Goal: Navigation & Orientation: Find specific page/section

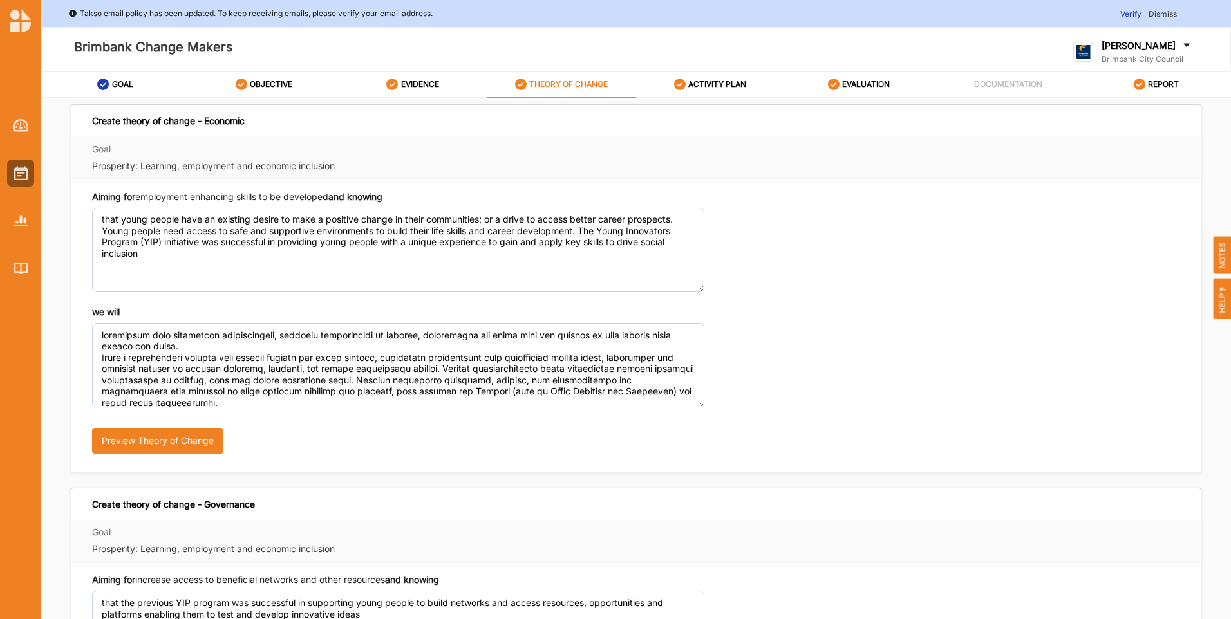
scroll to position [131, 0]
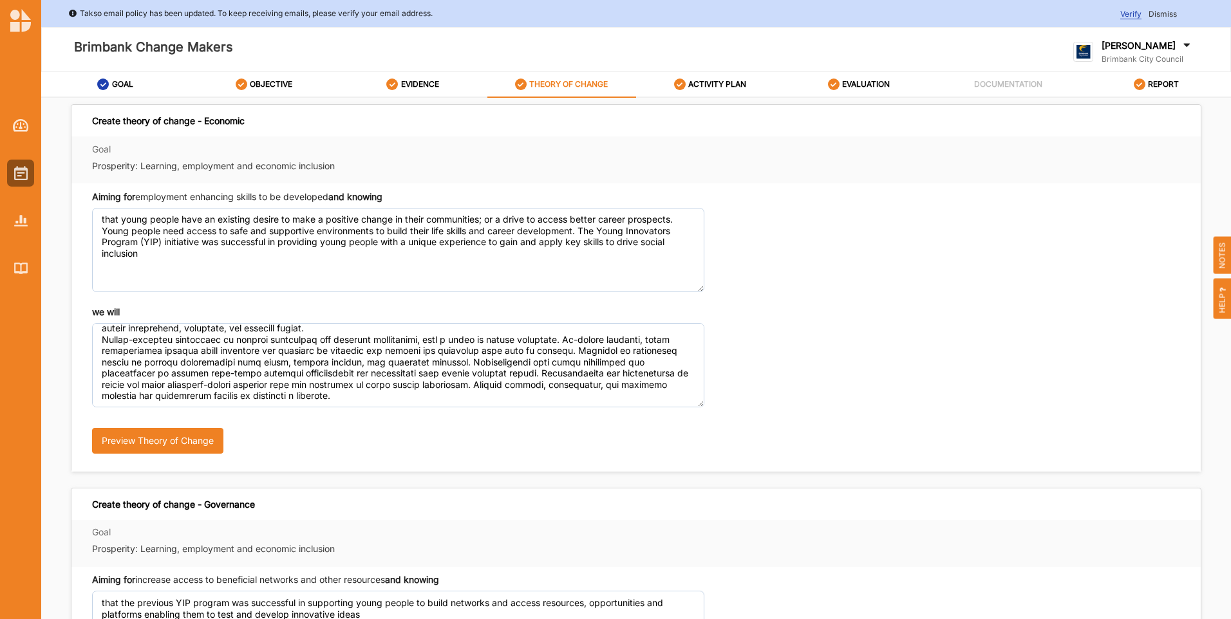
click at [846, 377] on div "we will Preview Theory of Change" at bounding box center [636, 386] width 1088 height 160
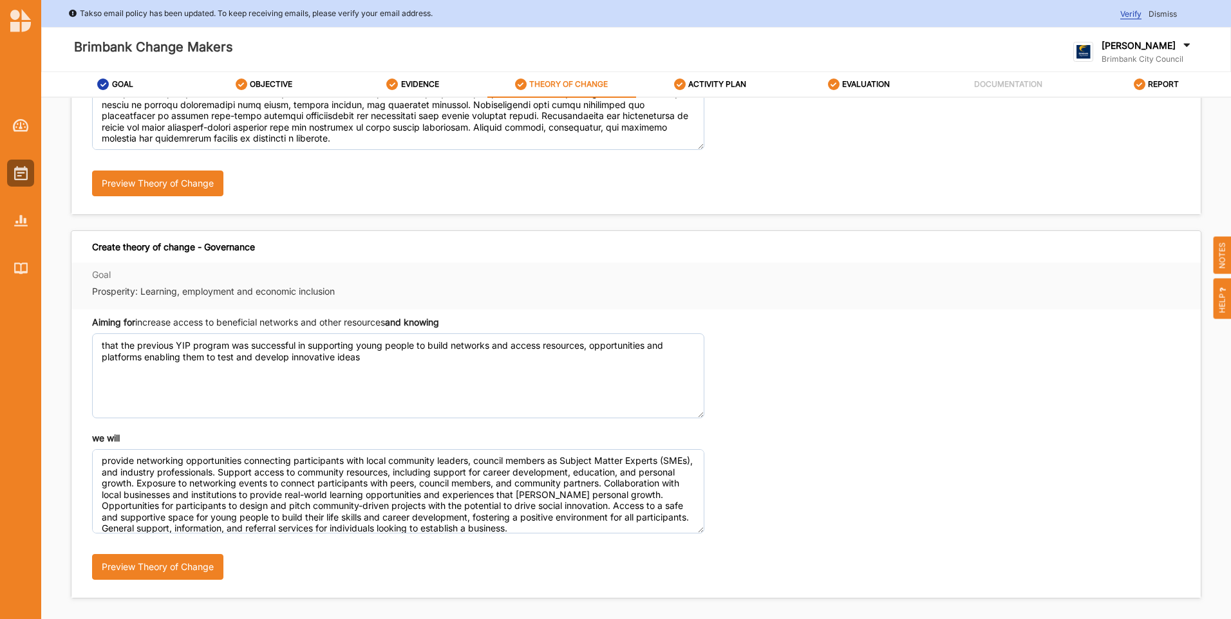
scroll to position [18, 0]
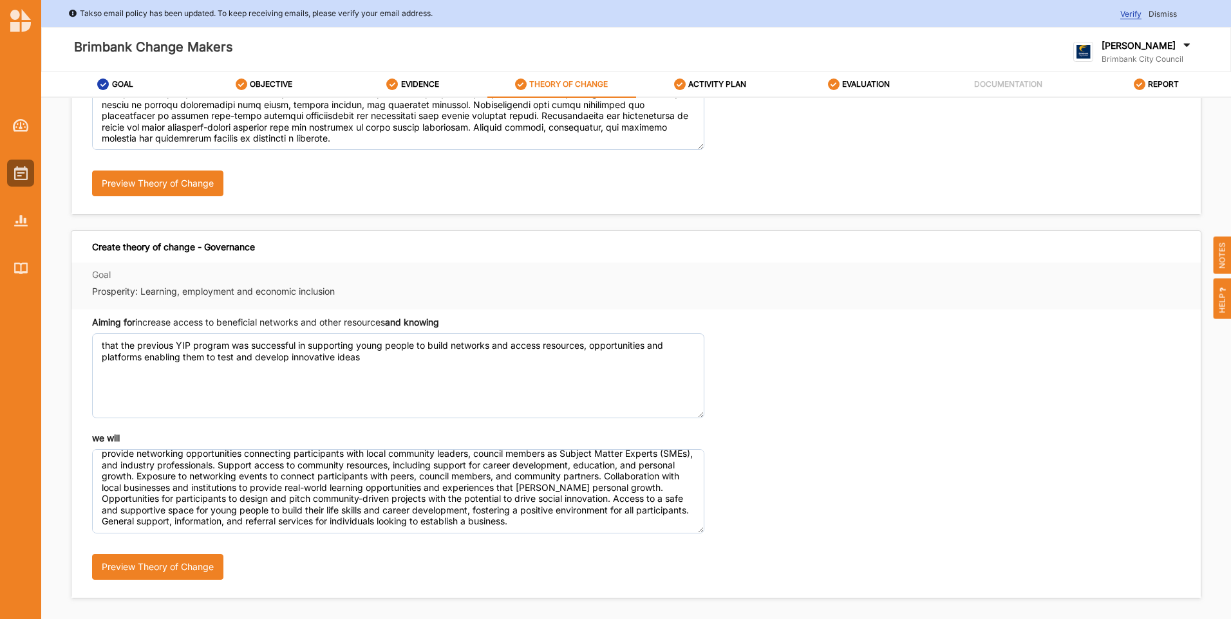
click at [382, 570] on div "Preview Theory of Change" at bounding box center [364, 562] width 544 height 57
click at [879, 418] on div "Aiming for increase access to beneficial networks and other resources and knowi…" at bounding box center [635, 454] width 1129 height 288
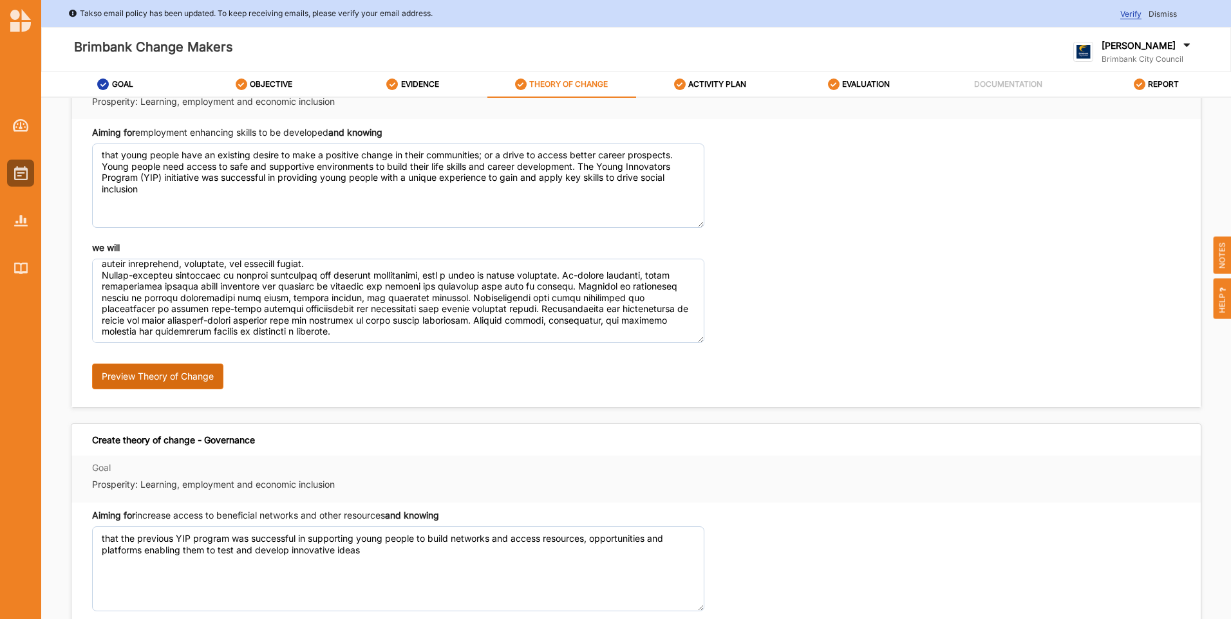
click at [220, 380] on button "Preview Theory of Change" at bounding box center [157, 377] width 131 height 26
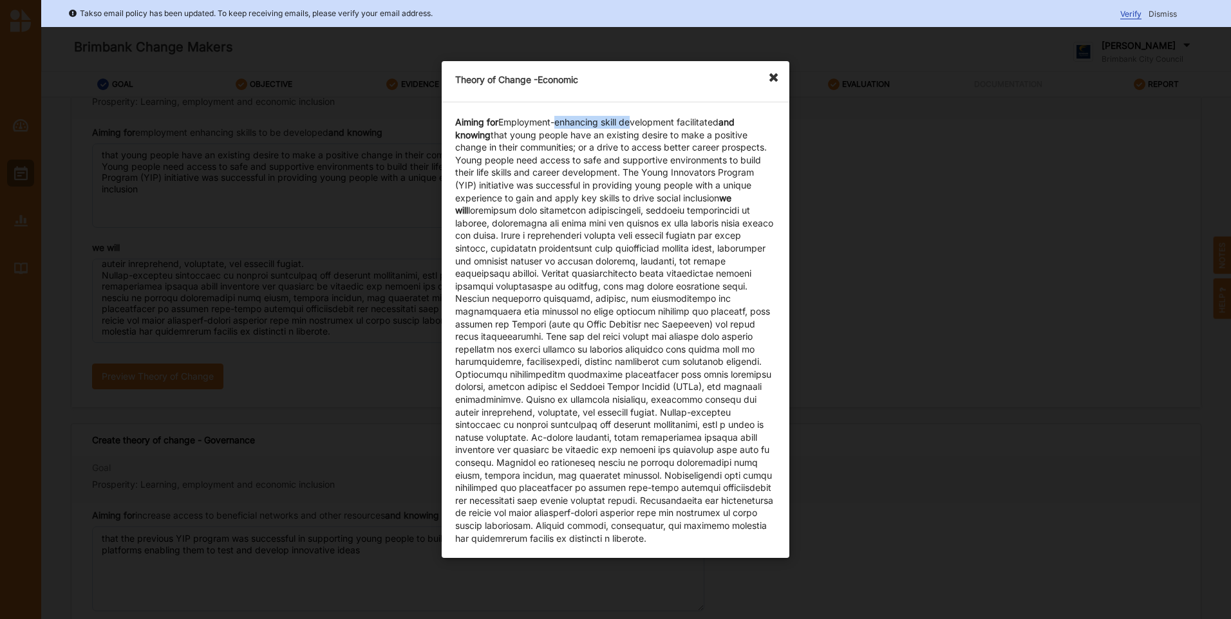
drag, startPoint x: 561, startPoint y: 122, endPoint x: 637, endPoint y: 126, distance: 76.0
click at [637, 126] on div "Aiming for Employment-enhancing skill development facilitated and knowing that …" at bounding box center [615, 330] width 321 height 429
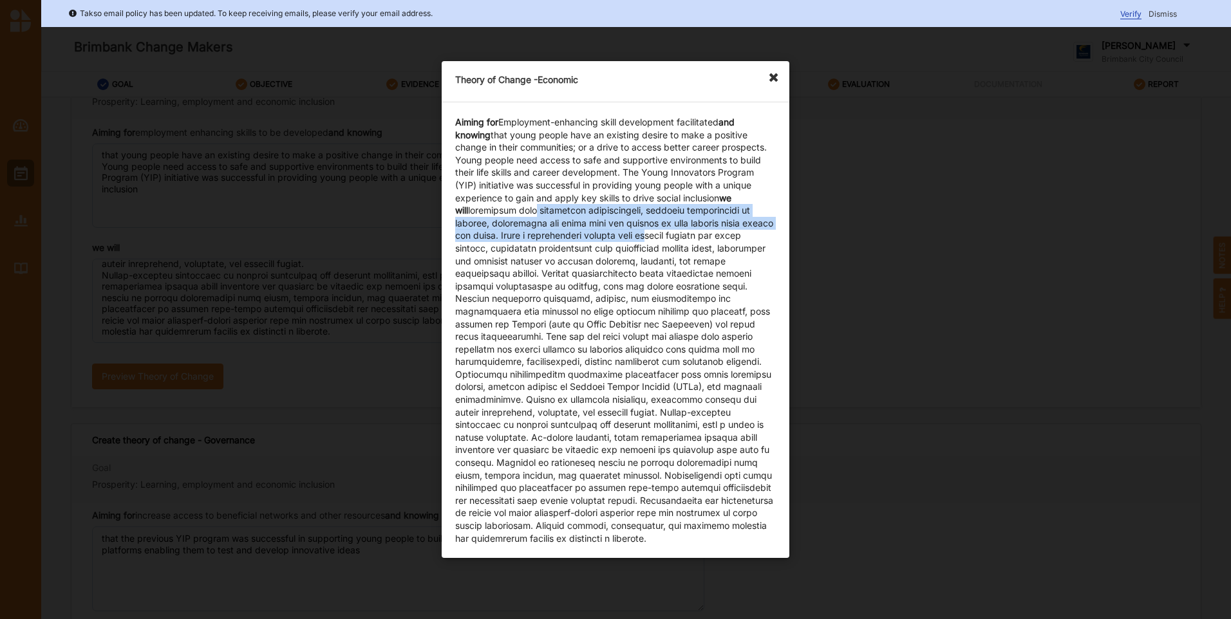
drag, startPoint x: 513, startPoint y: 210, endPoint x: 638, endPoint y: 236, distance: 127.4
click at [638, 236] on div "Aiming for Employment-enhancing skill development facilitated and knowing that …" at bounding box center [615, 330] width 321 height 429
click at [895, 246] on div "Theory of Change - Economic Aiming for Employment-enhancing skill development f…" at bounding box center [615, 309] width 1231 height 619
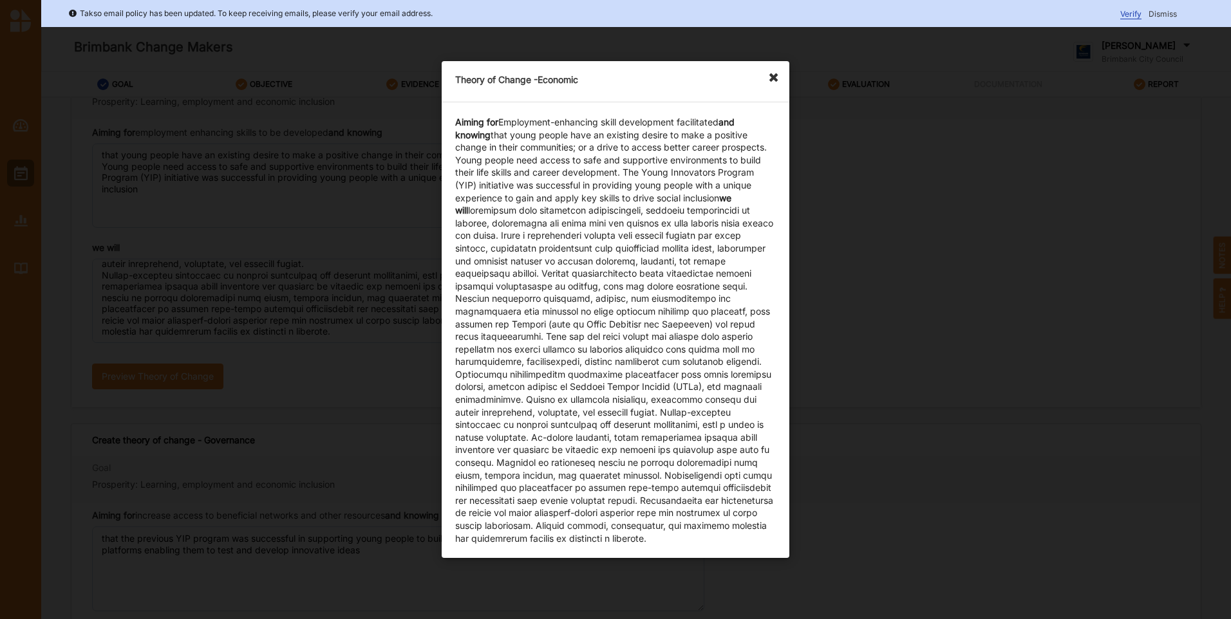
click at [775, 80] on icon at bounding box center [777, 71] width 21 height 21
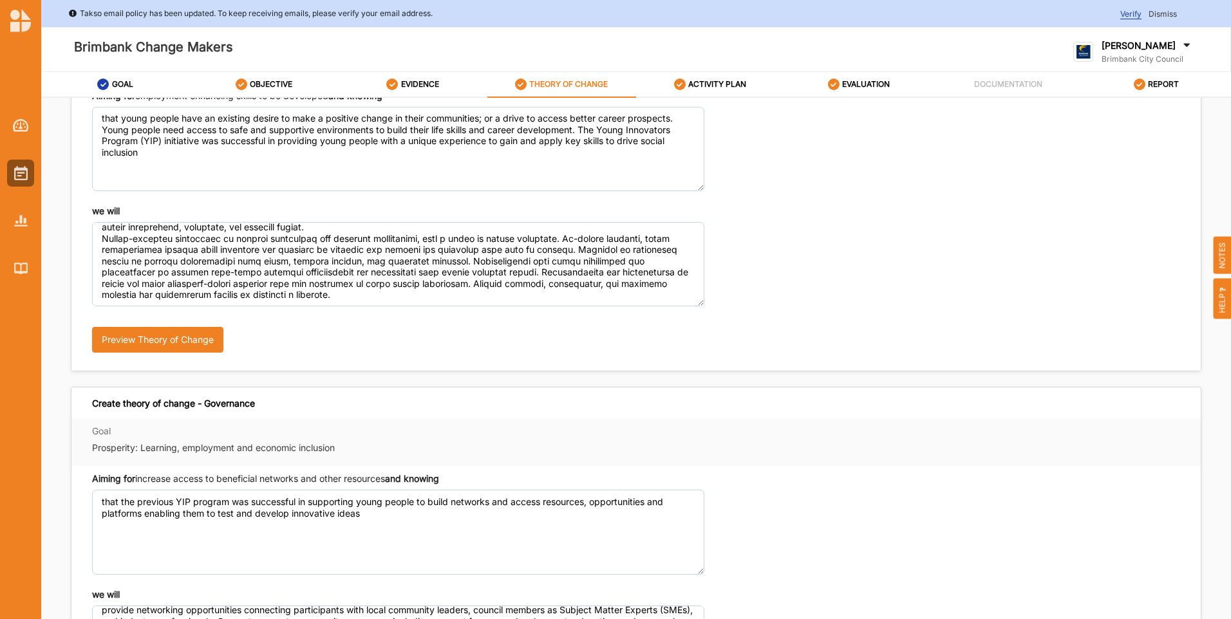
scroll to position [0, 0]
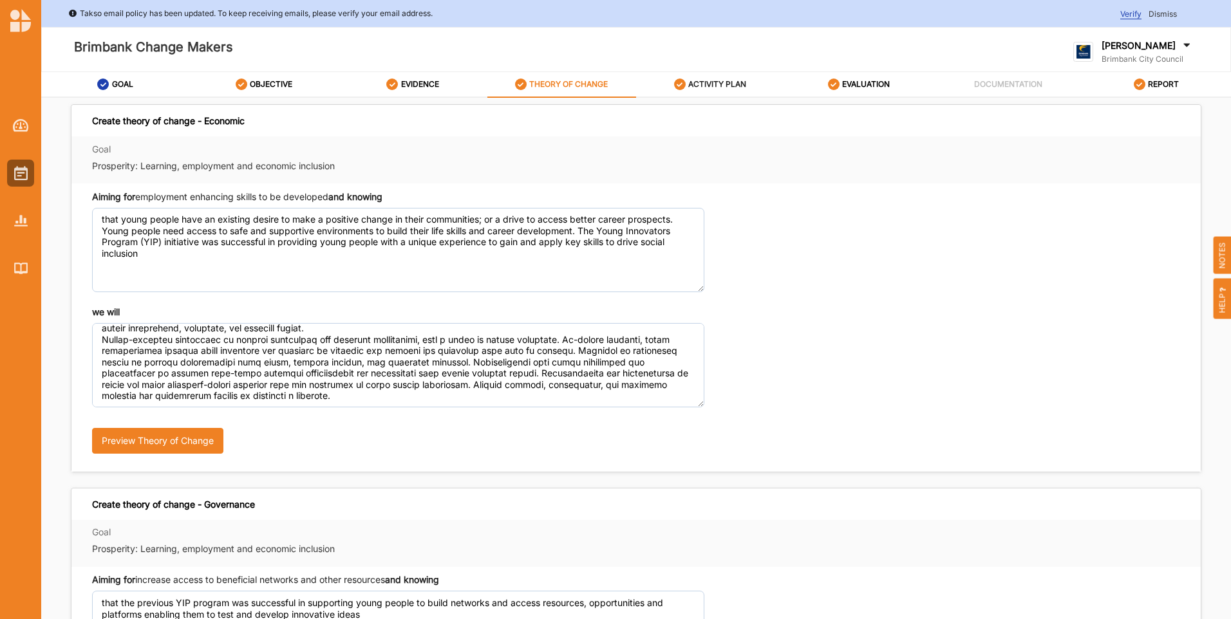
click at [732, 83] on label "ACTIVITY PLAN" at bounding box center [717, 84] width 58 height 10
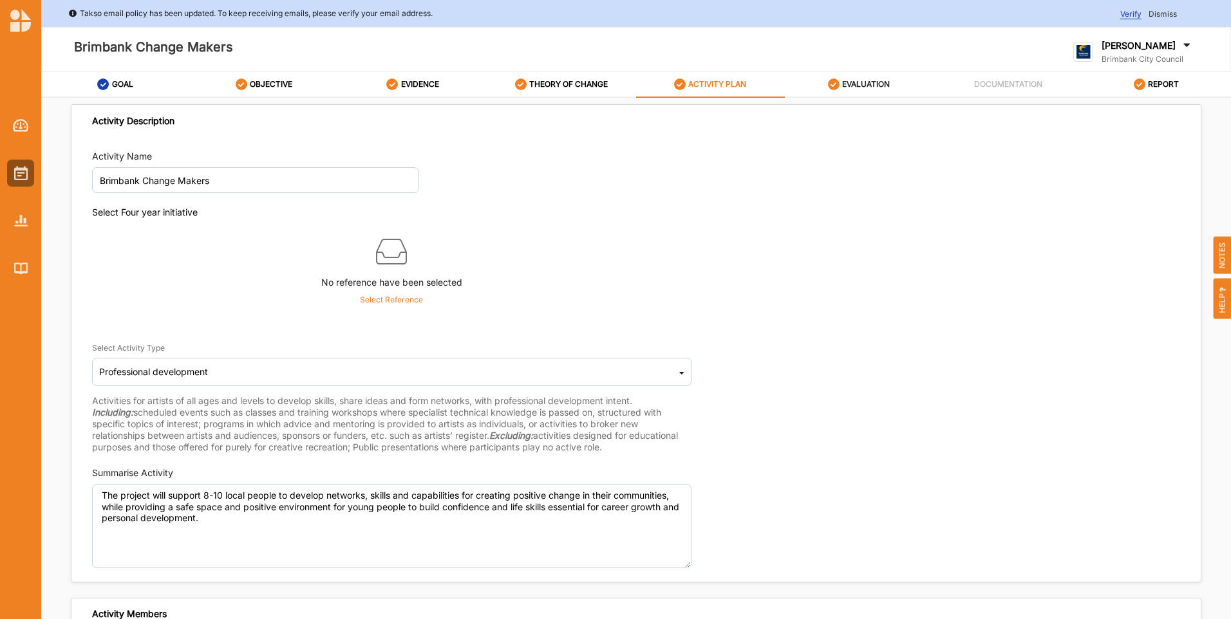
click at [878, 88] on label "EVALUATION" at bounding box center [866, 84] width 48 height 10
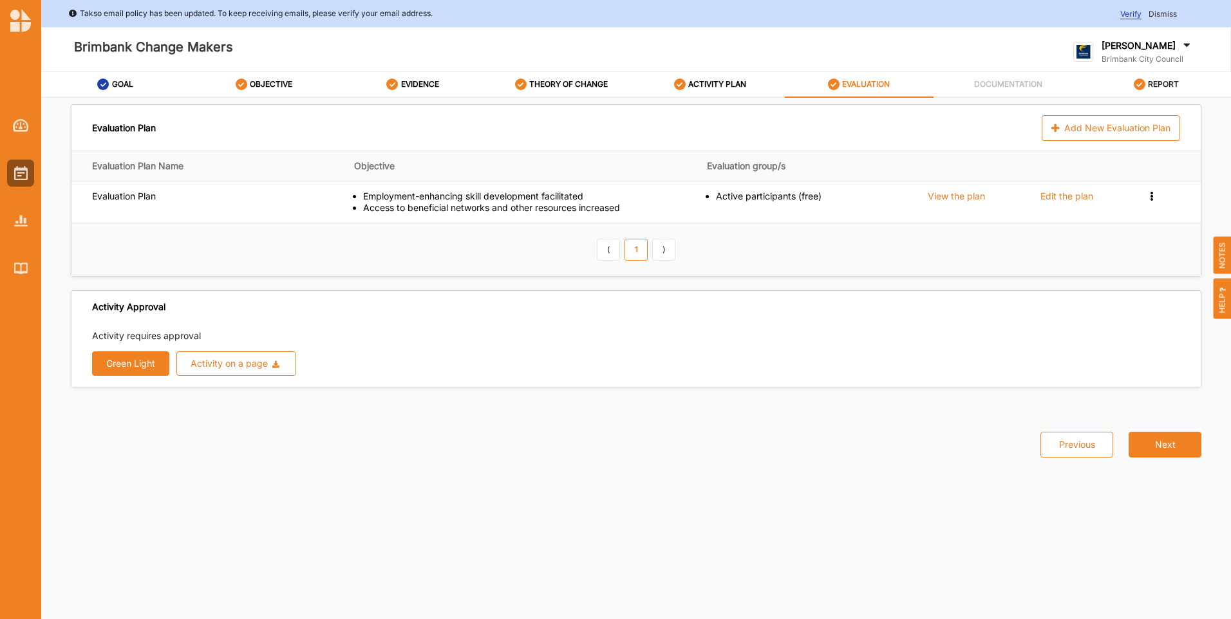
click at [1145, 78] on div "REPORT" at bounding box center [1156, 84] width 46 height 23
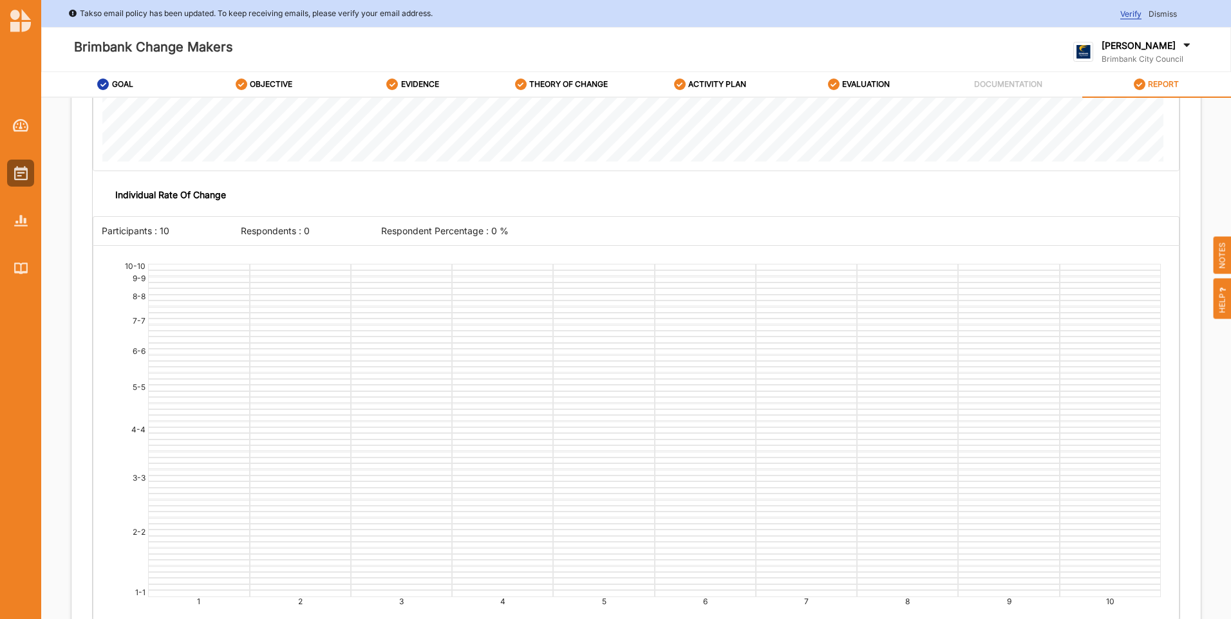
scroll to position [2124, 0]
